Goal: Task Accomplishment & Management: Manage account settings

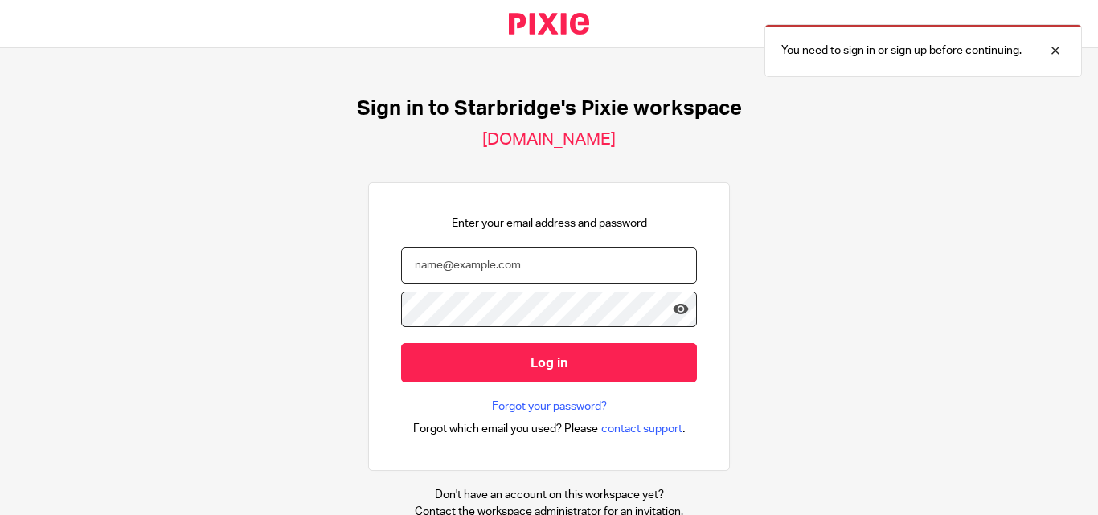
click at [555, 265] on input "email" at bounding box center [549, 266] width 296 height 36
drag, startPoint x: 358, startPoint y: 101, endPoint x: 816, endPoint y: 98, distance: 457.4
click at [816, 98] on div "Sign in to Starbridge's Pixie workspace 1stclassaccounts.usepixie.net Enter you…" at bounding box center [549, 281] width 1098 height 467
click at [875, 226] on div "Sign in to Starbridge's Pixie workspace 1stclassaccounts.usepixie.net Enter you…" at bounding box center [549, 281] width 1098 height 467
click at [535, 264] on input "email" at bounding box center [549, 266] width 296 height 36
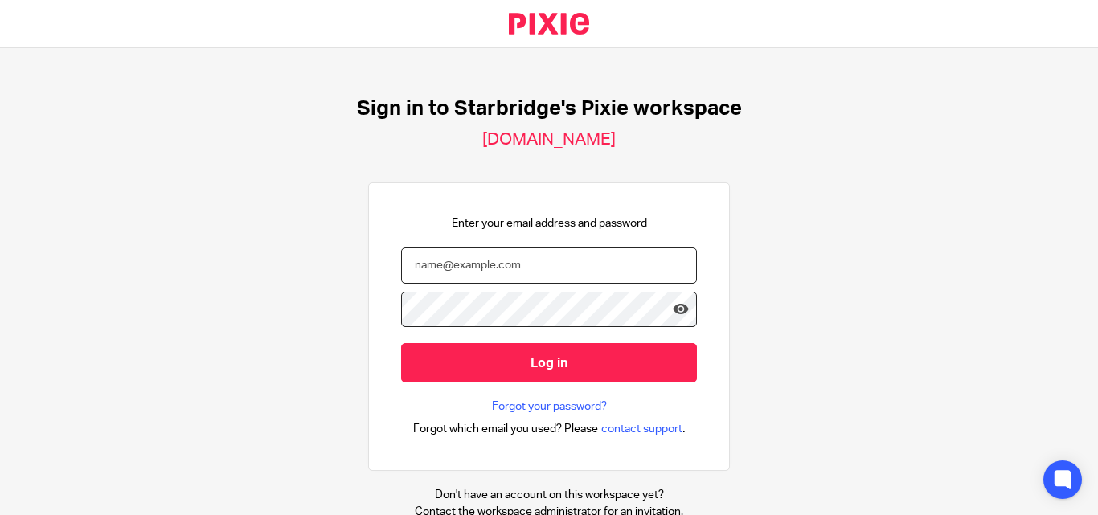
click at [506, 265] on input "email" at bounding box center [549, 266] width 296 height 36
paste input "Vritika@confiancebizsol.in"
type input "Vritika@confiancebizsol.in"
click at [555, 409] on link "Forgot your password?" at bounding box center [549, 407] width 115 height 16
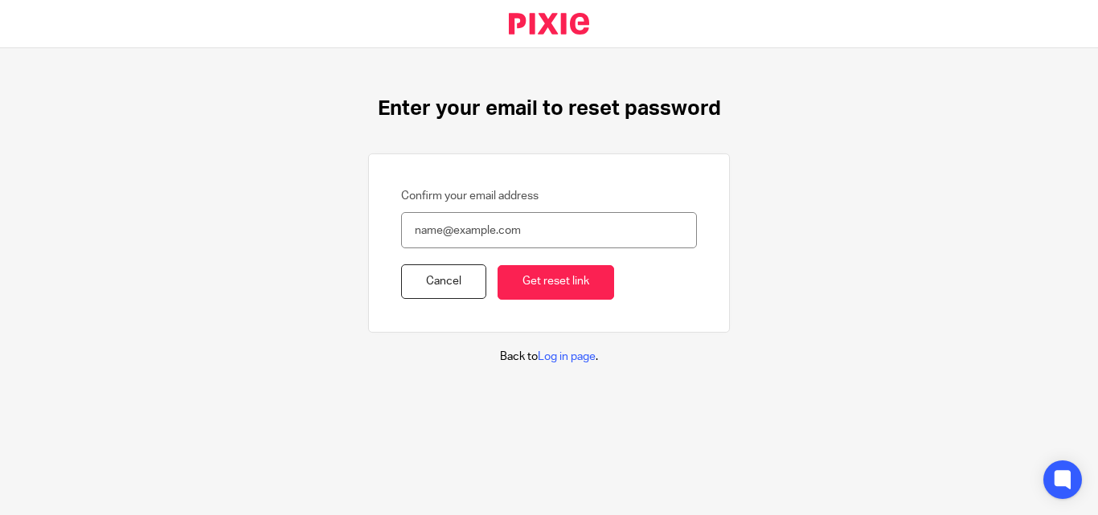
click at [542, 224] on input "Confirm your email address" at bounding box center [549, 230] width 296 height 36
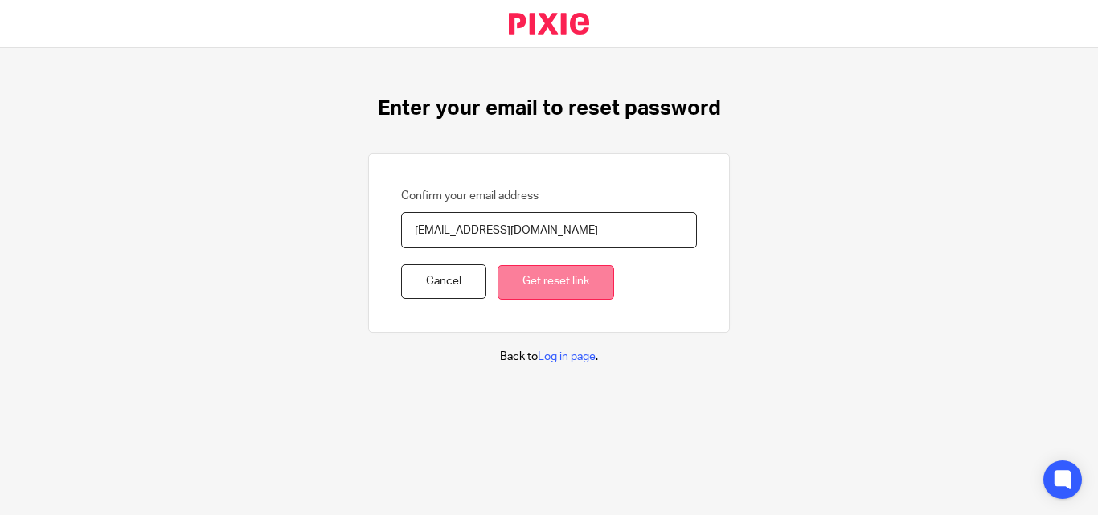
type input "[EMAIL_ADDRESS][DOMAIN_NAME]"
click at [552, 276] on input "Get reset link" at bounding box center [556, 282] width 117 height 35
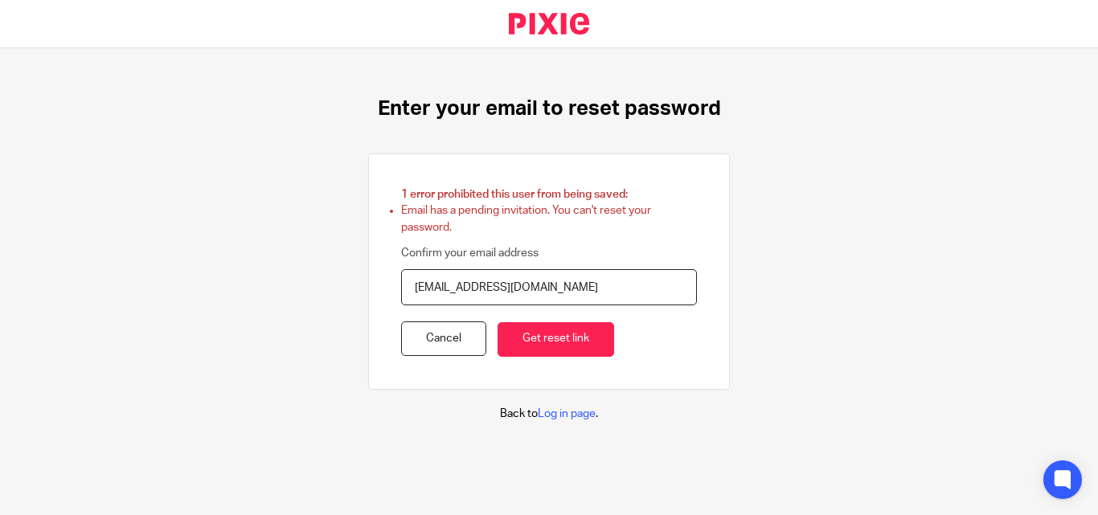
drag, startPoint x: 392, startPoint y: 191, endPoint x: 683, endPoint y: 191, distance: 291.0
click at [683, 191] on h2 "1 error prohibited this user from being saved:" at bounding box center [549, 194] width 296 height 16
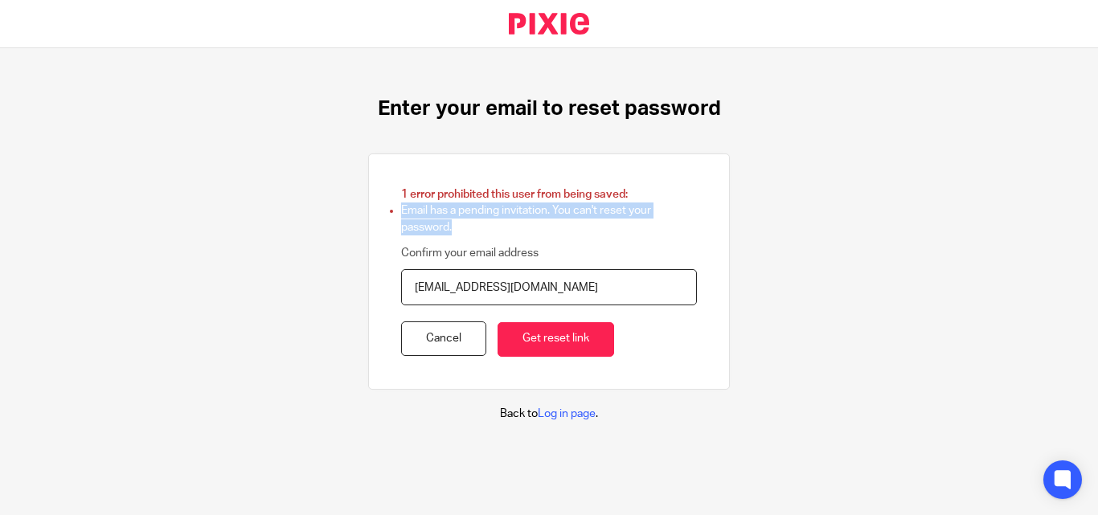
drag, startPoint x: 387, startPoint y: 210, endPoint x: 732, endPoint y: 220, distance: 345.8
click at [465, 235] on div "1 error prohibited this user from being saved: Email has a pending invitation. …" at bounding box center [549, 272] width 362 height 236
click at [485, 213] on li "Email has a pending invitation. You can't reset your password." at bounding box center [549, 219] width 296 height 33
